Goal: Information Seeking & Learning: Learn about a topic

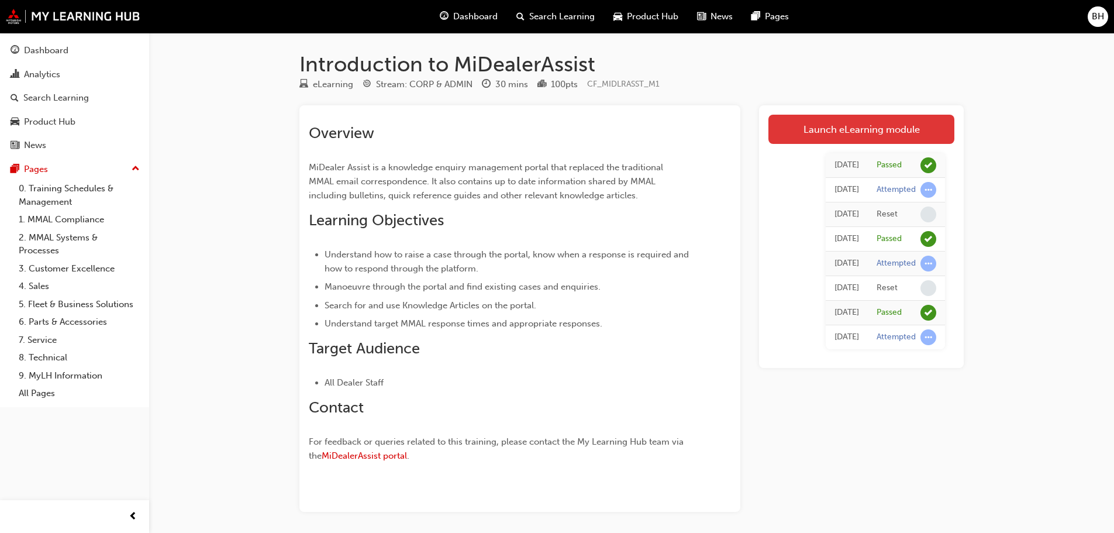
click at [906, 123] on link "Launch eLearning module" at bounding box center [861, 129] width 186 height 29
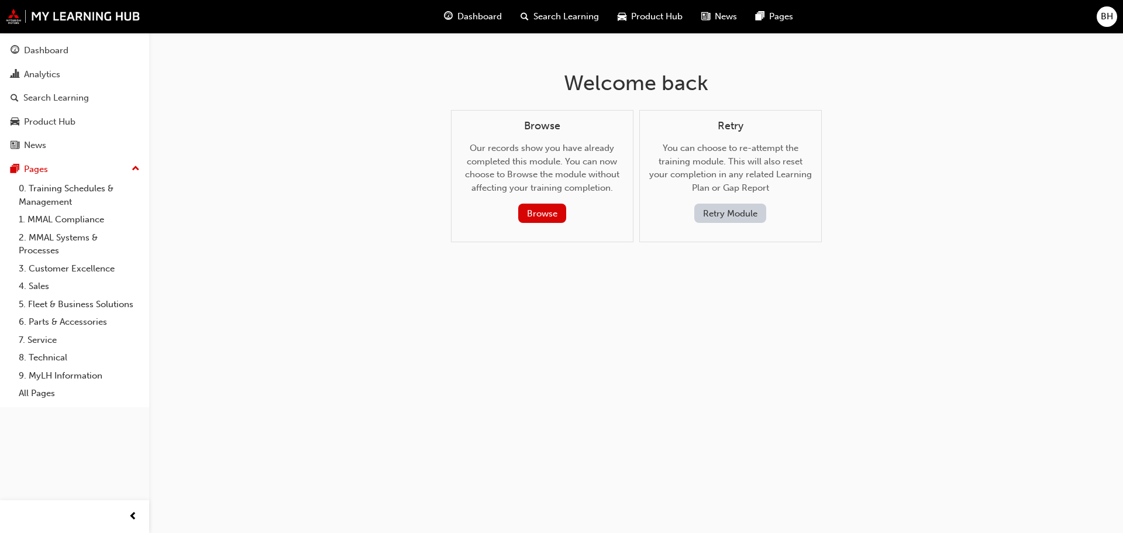
click at [738, 211] on button "Retry Module" at bounding box center [730, 212] width 72 height 19
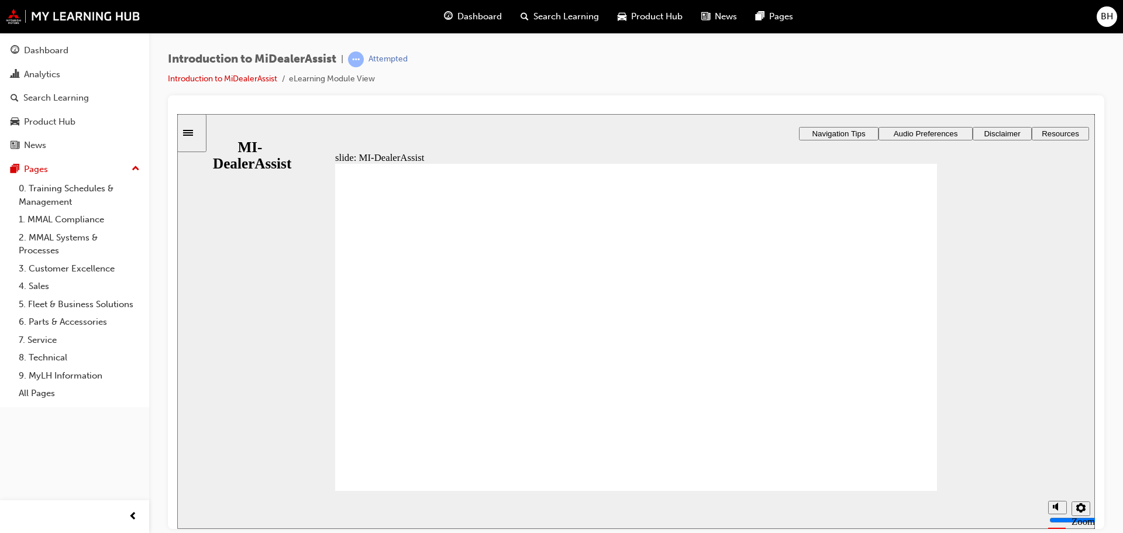
click at [61, 95] on div "Search Learning" at bounding box center [55, 97] width 65 height 13
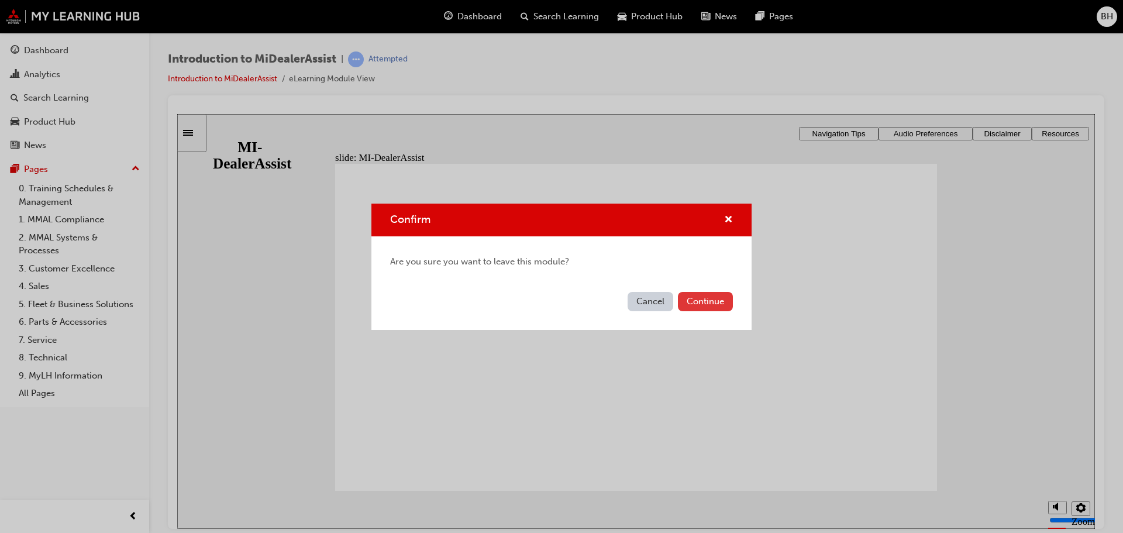
click at [705, 300] on button "Continue" at bounding box center [705, 301] width 55 height 19
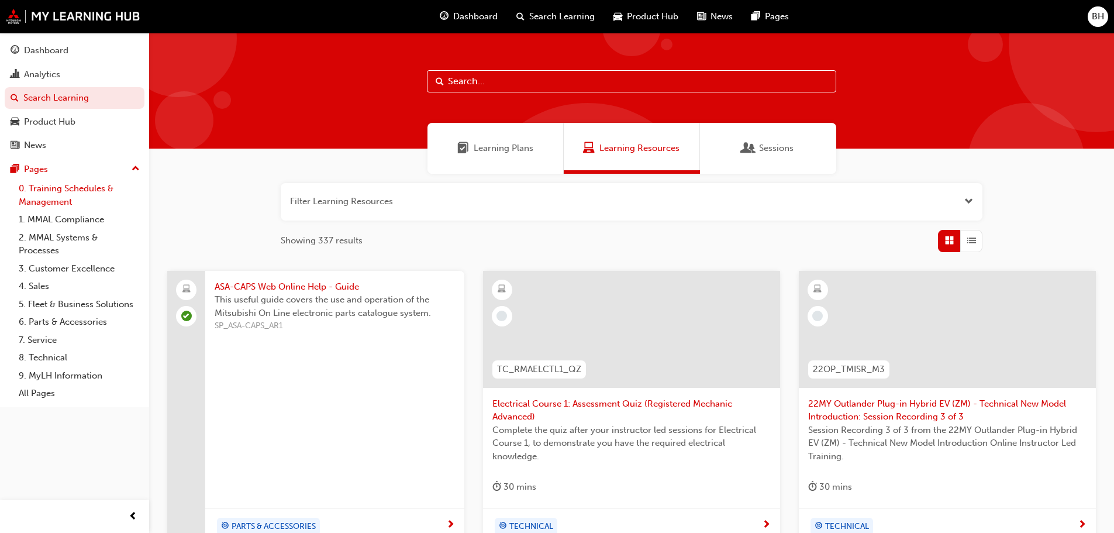
click at [42, 191] on link "0. Training Schedules & Management" at bounding box center [79, 195] width 130 height 31
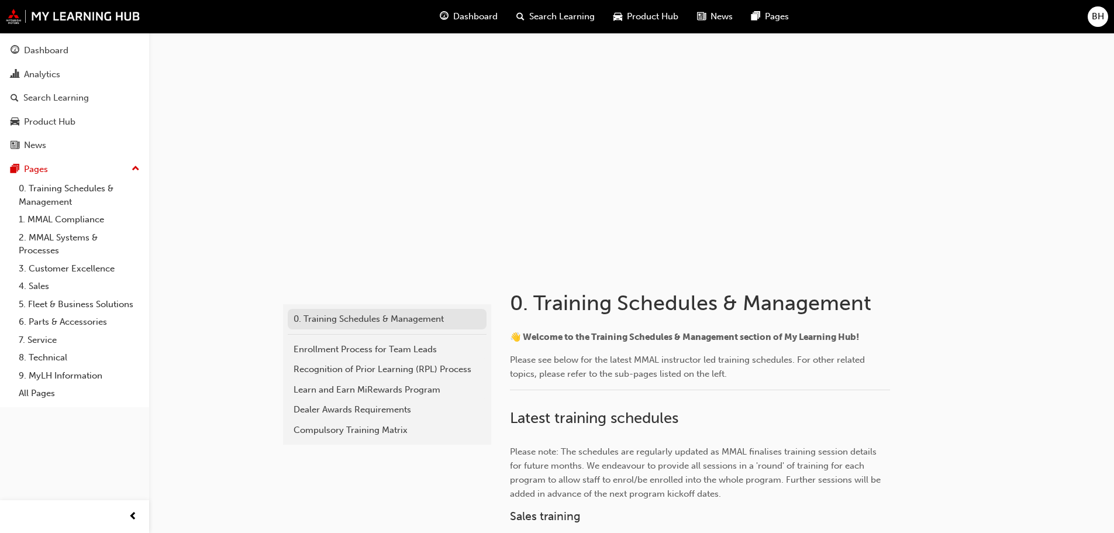
click at [373, 320] on div "0. Training Schedules & Management" at bounding box center [387, 318] width 187 height 13
click at [46, 94] on div "Search Learning" at bounding box center [55, 97] width 65 height 13
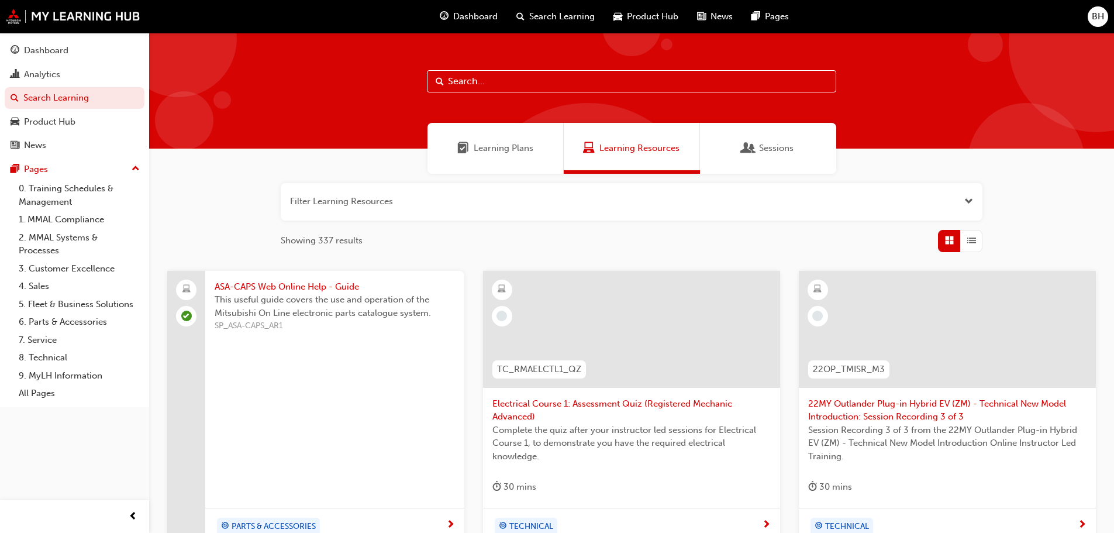
click at [485, 145] on span "Learning Plans" at bounding box center [504, 148] width 60 height 13
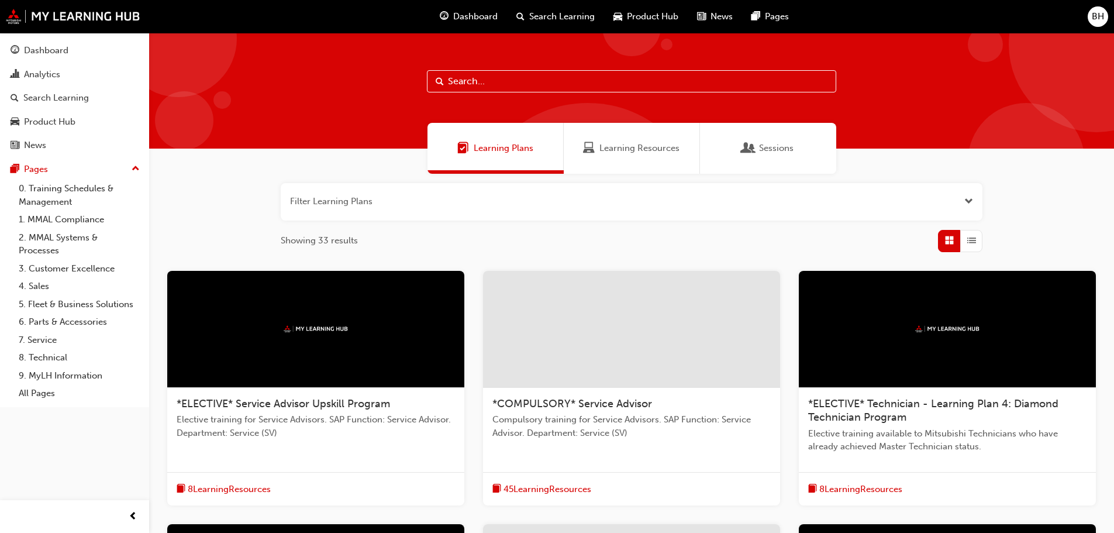
click at [639, 142] on span "Learning Resources" at bounding box center [639, 148] width 80 height 13
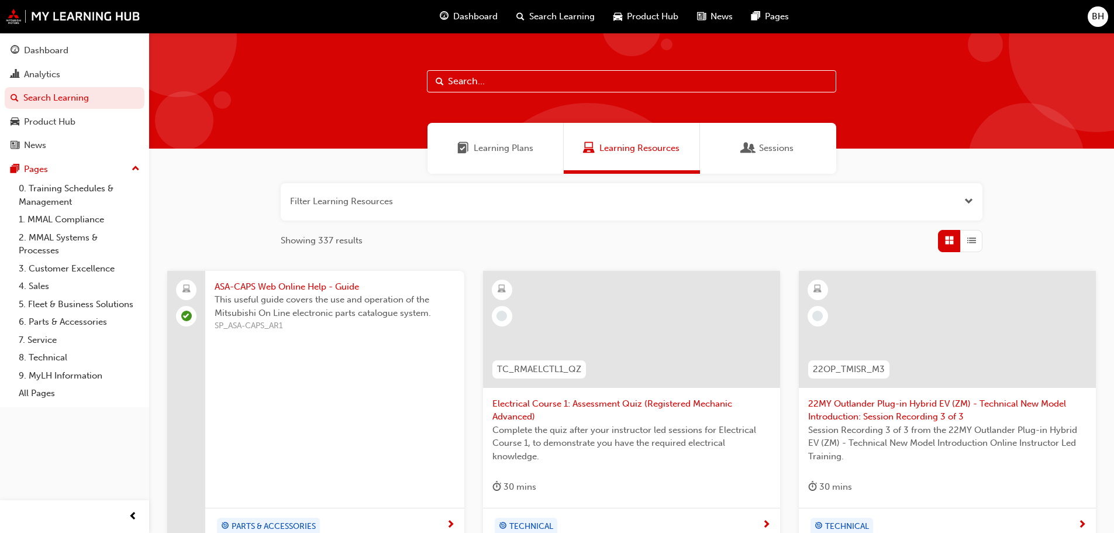
click at [478, 16] on span "Dashboard" at bounding box center [475, 16] width 44 height 13
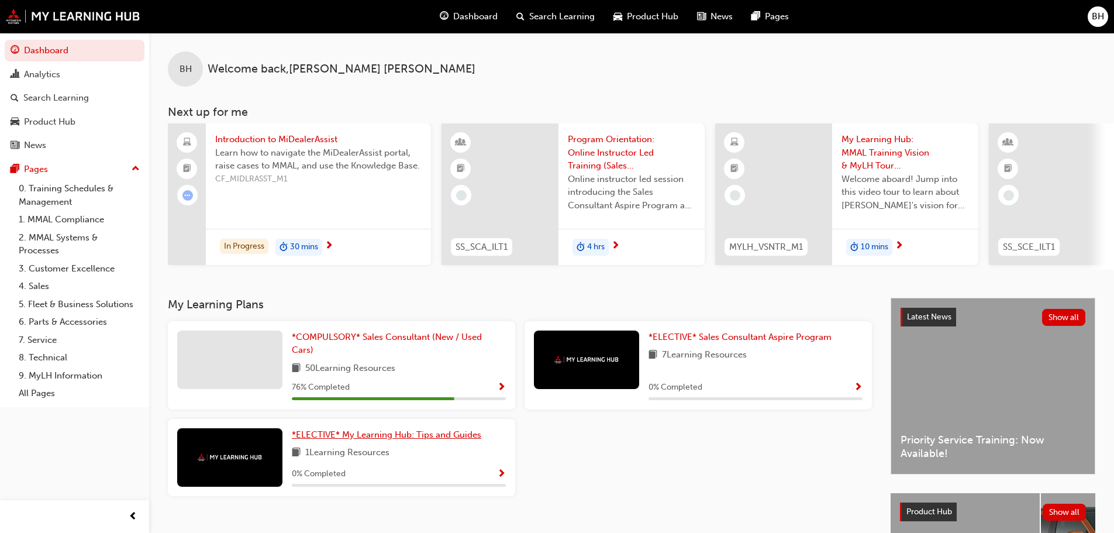
click at [374, 437] on span "*ELECTIVE* My Learning Hub: Tips and Guides" at bounding box center [386, 434] width 189 height 11
click at [401, 337] on span "*COMPULSORY* Sales Consultant (New / Used Cars)" at bounding box center [387, 344] width 190 height 24
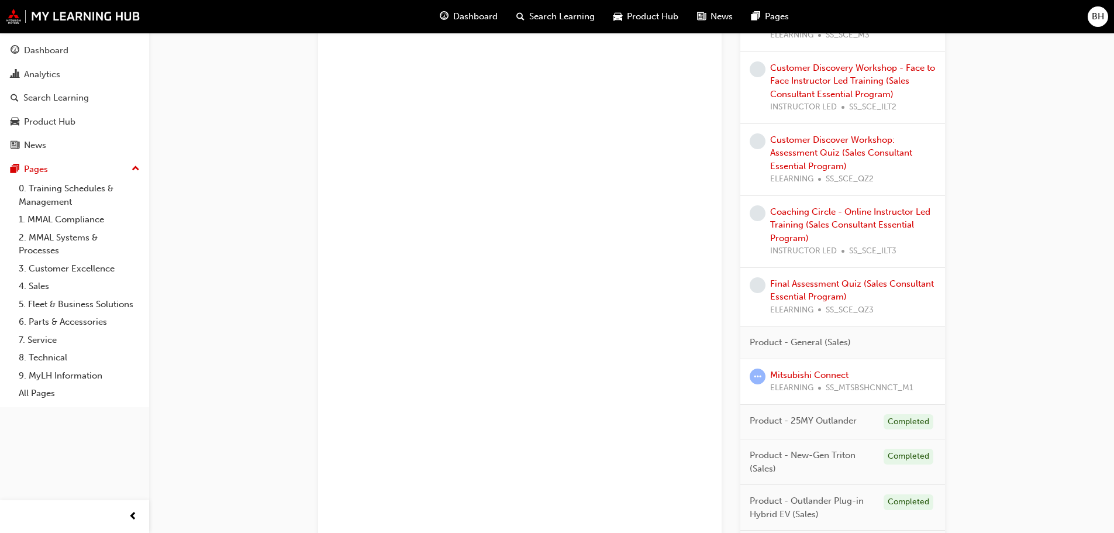
scroll to position [936, 0]
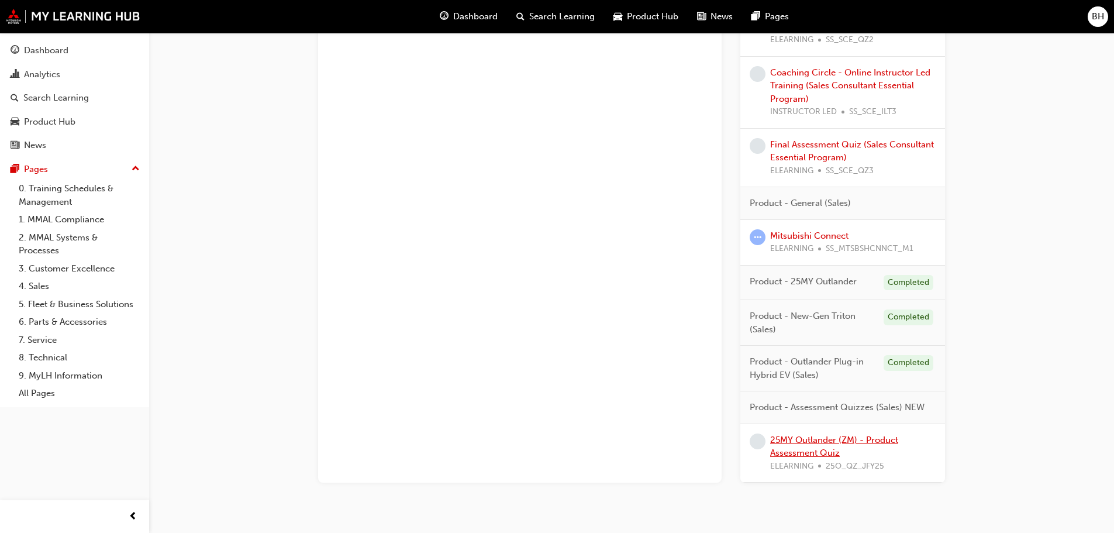
click at [819, 443] on link "25MY Outlander (ZM) - Product Assessment Quiz" at bounding box center [834, 446] width 128 height 24
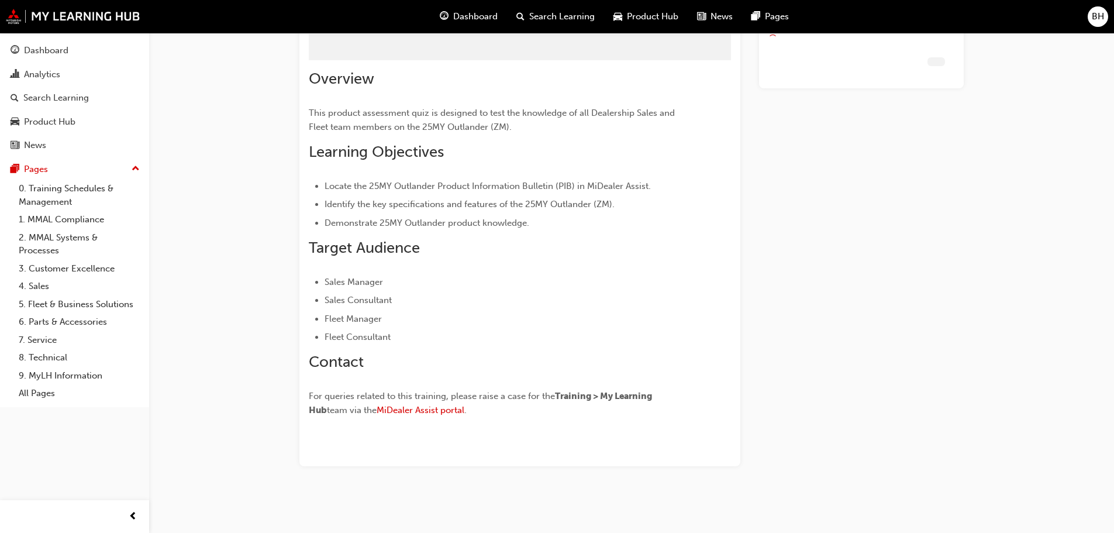
scroll to position [54, 0]
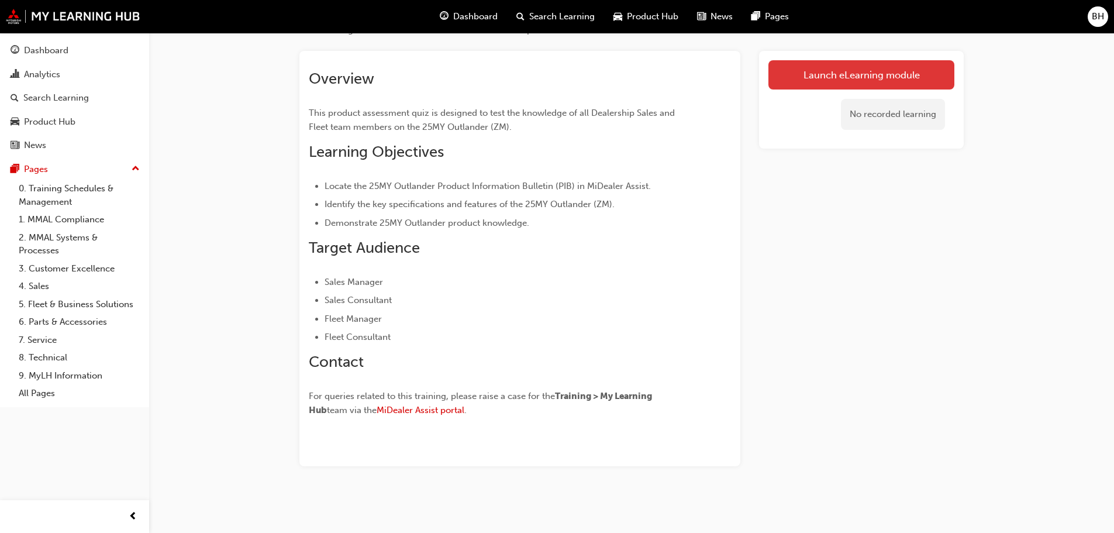
click at [879, 74] on link "Launch eLearning module" at bounding box center [861, 74] width 186 height 29
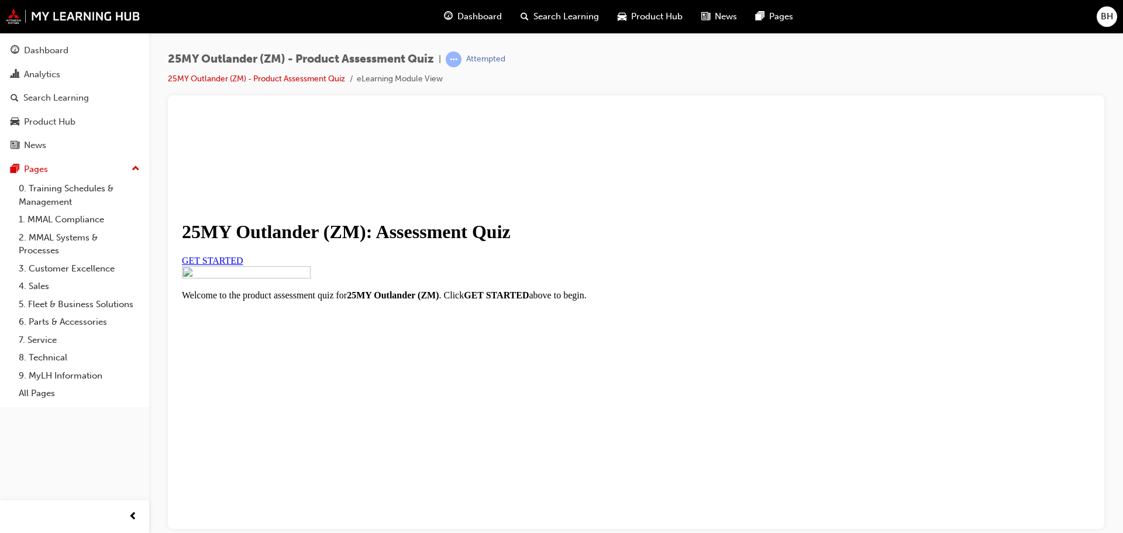
click at [243, 265] on span "GET STARTED" at bounding box center [212, 260] width 61 height 10
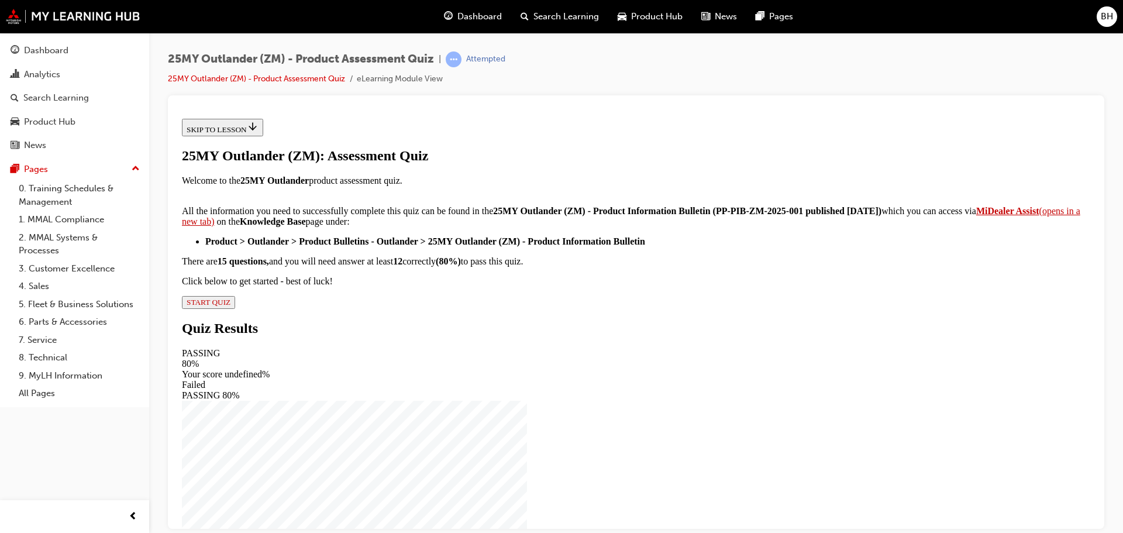
scroll to position [195, 0]
click at [230, 306] on span "START QUIZ" at bounding box center [209, 301] width 44 height 9
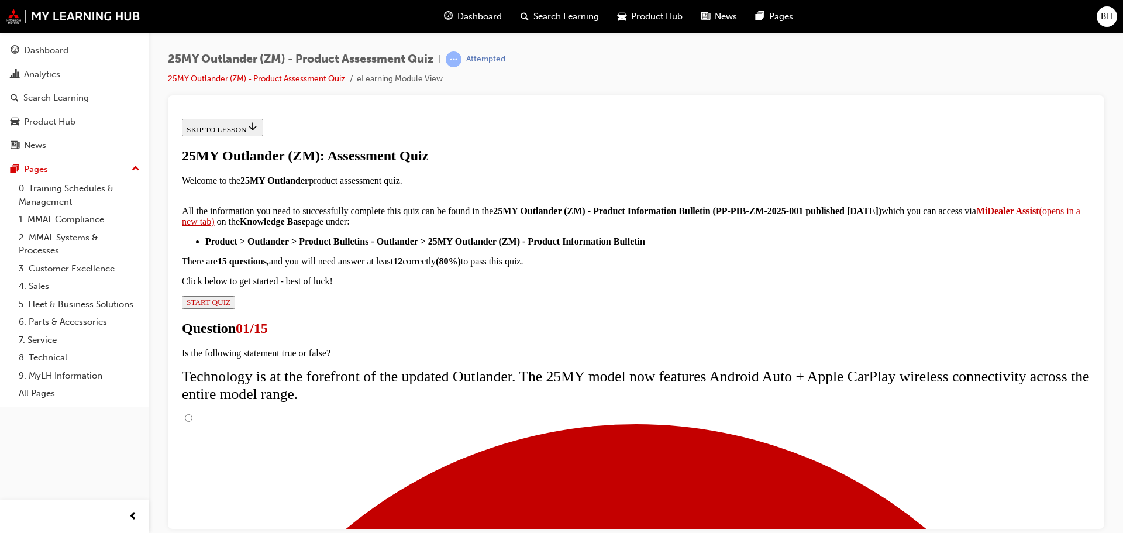
scroll to position [93, 0]
click at [192, 413] on input "True" at bounding box center [189, 417] width 8 height 8
radio input "true"
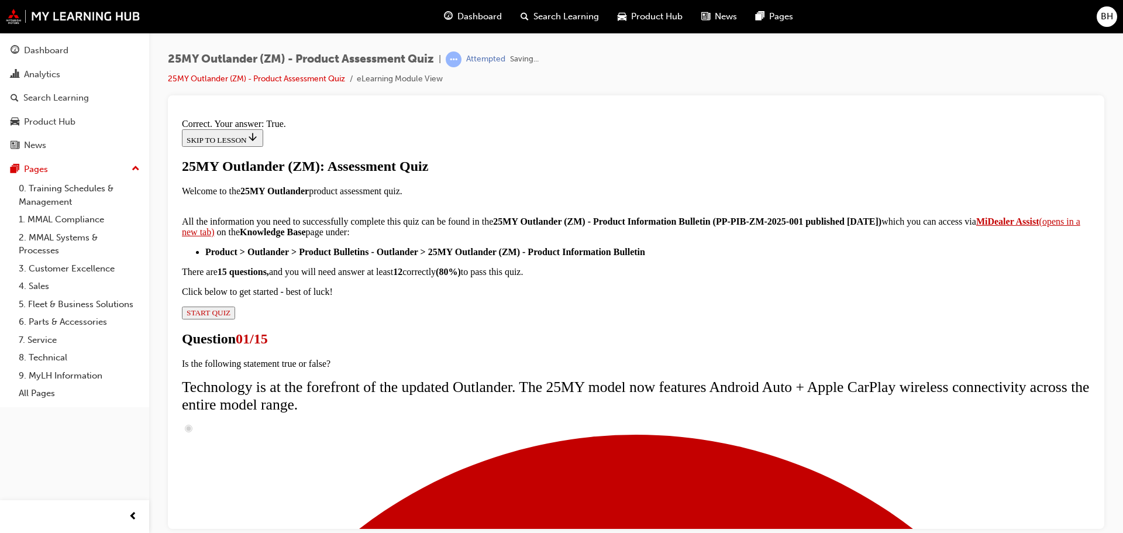
scroll to position [142, 0]
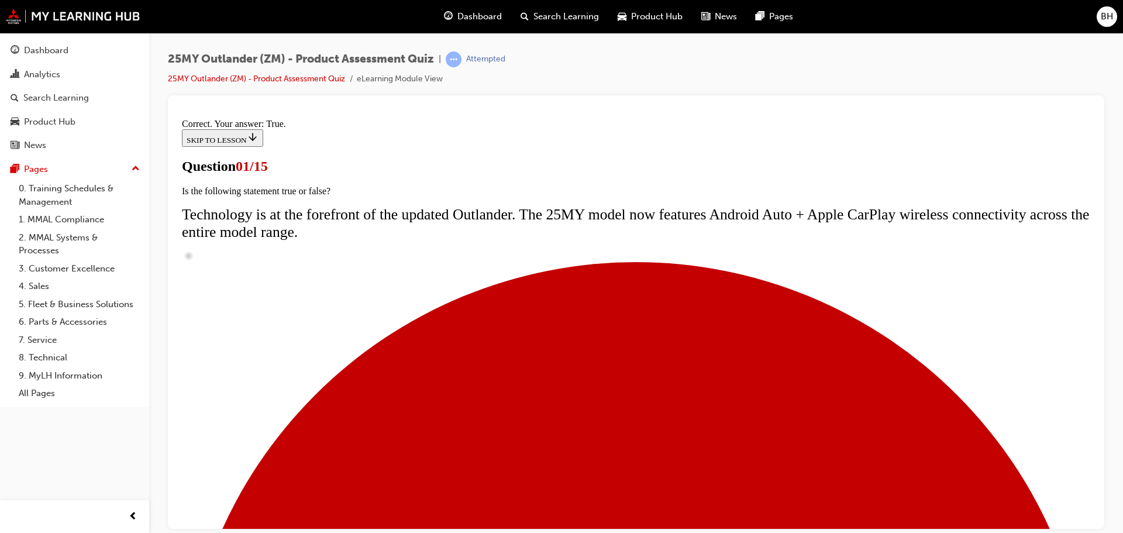
scroll to position [117, 0]
radio input "true"
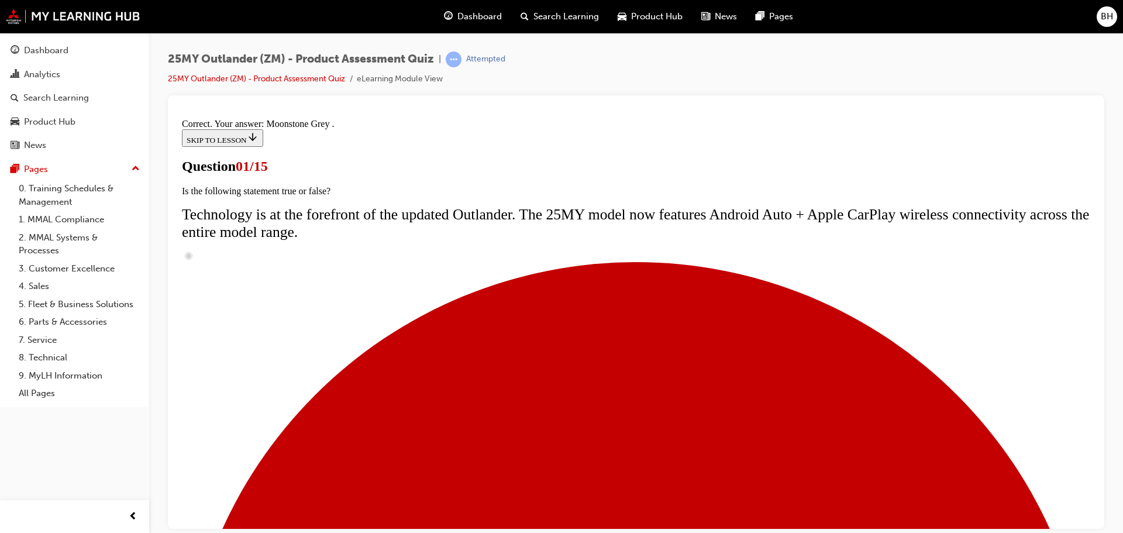
scroll to position [289, 0]
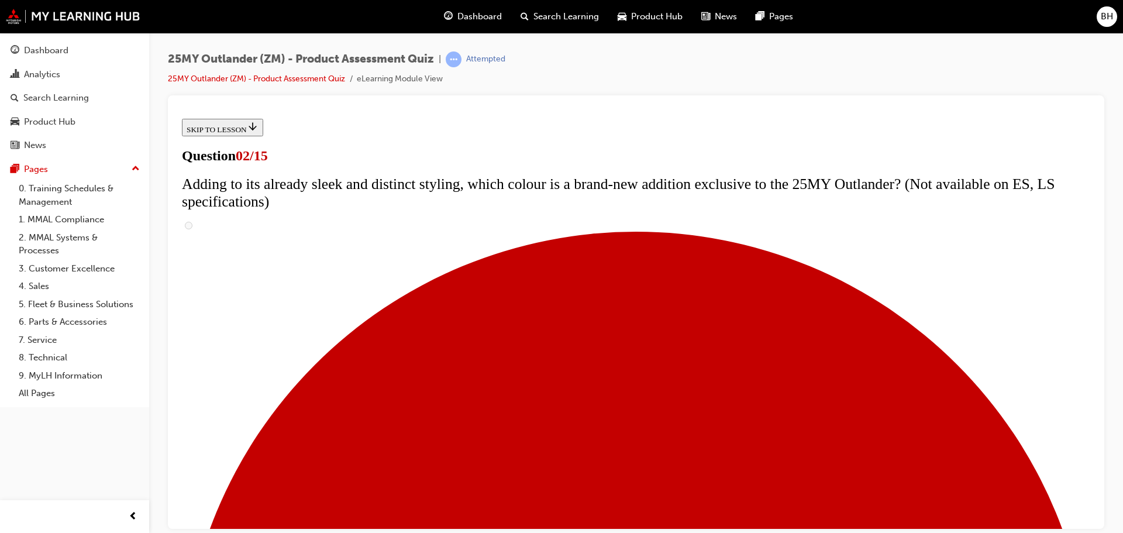
scroll to position [234, 0]
checkbox input "true"
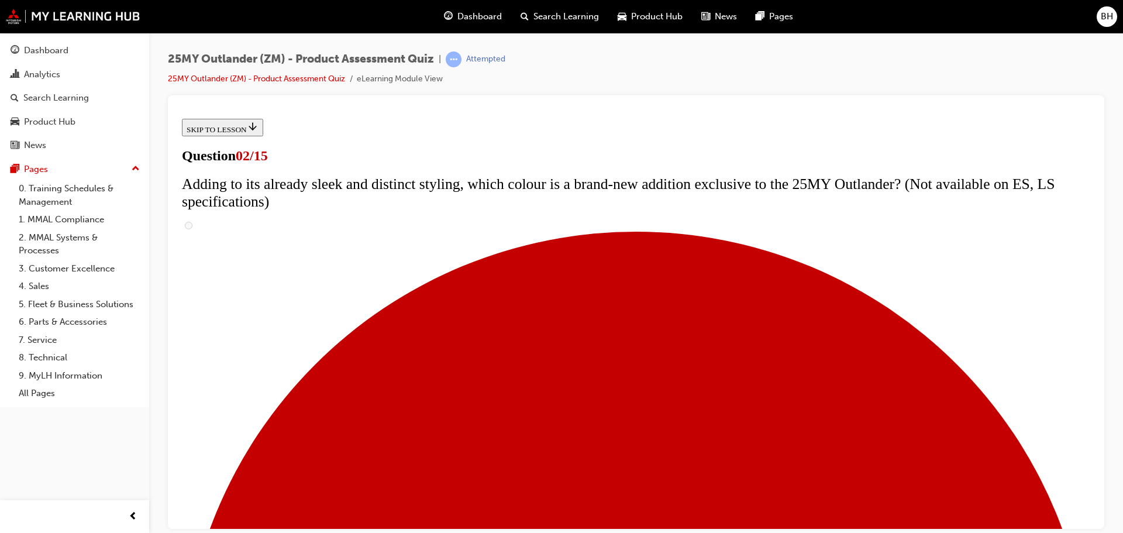
checkbox input "true"
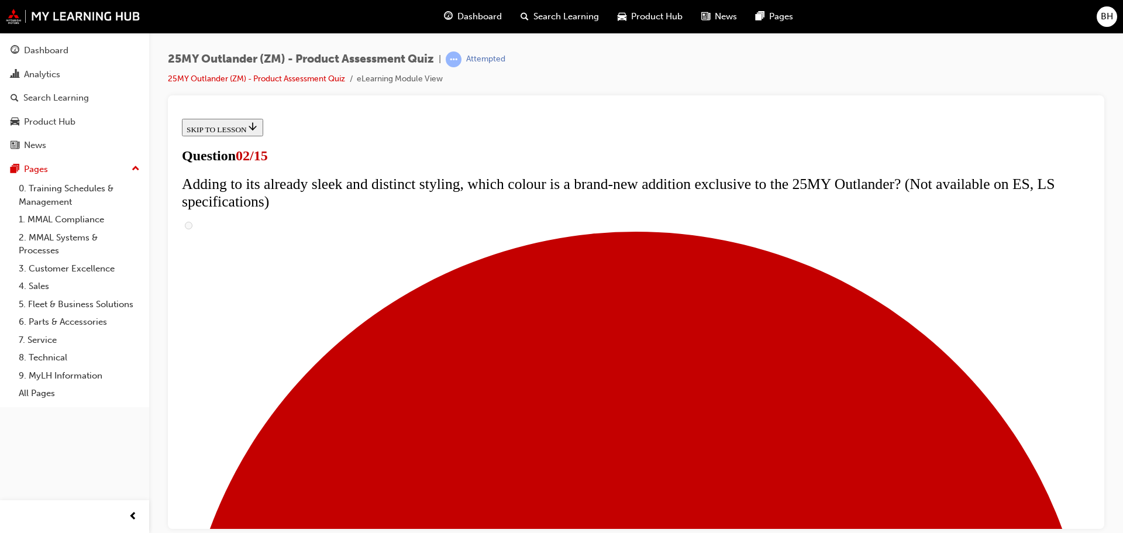
checkbox input "true"
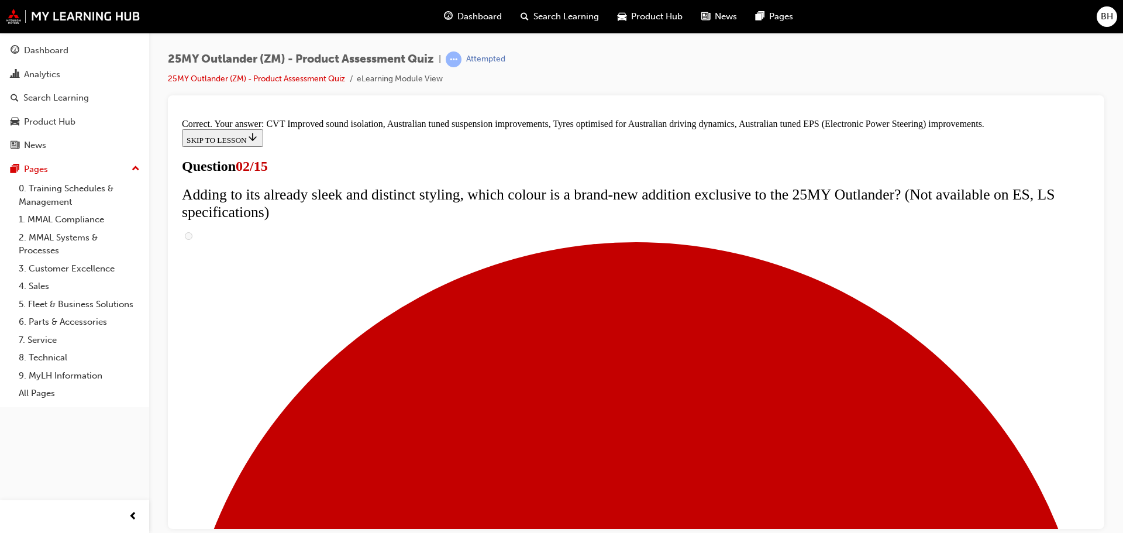
scroll to position [329, 0]
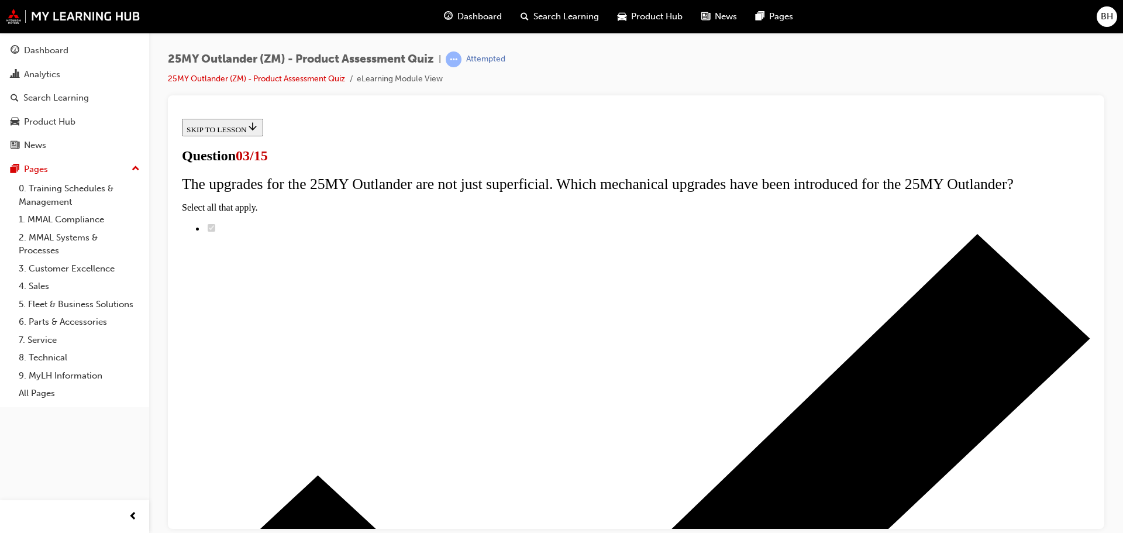
scroll to position [58, 0]
radio input "true"
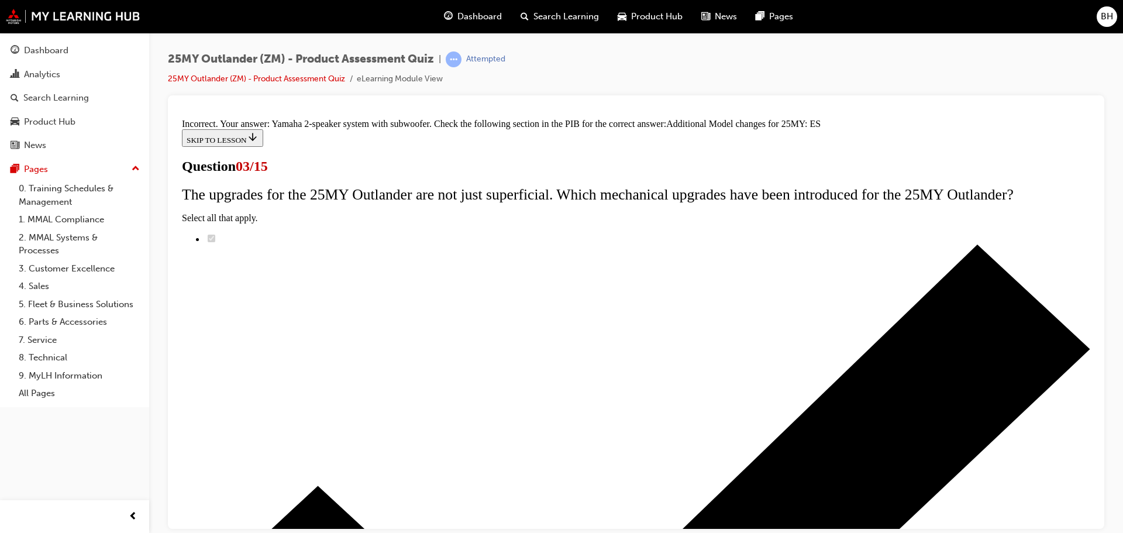
scroll to position [267, 0]
